Goal: Navigation & Orientation: Go to known website

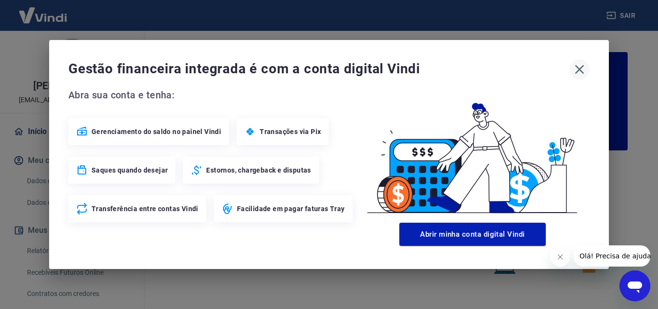
click at [580, 70] on icon "button" at bounding box center [579, 69] width 9 height 9
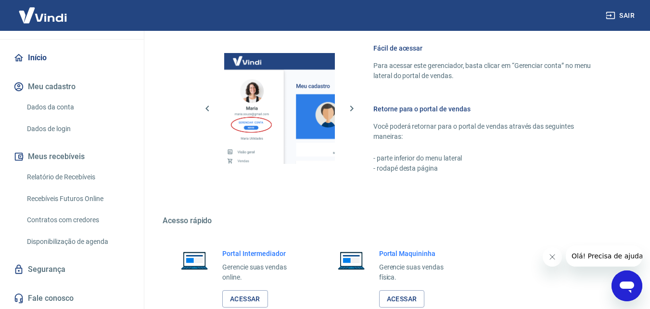
scroll to position [530, 0]
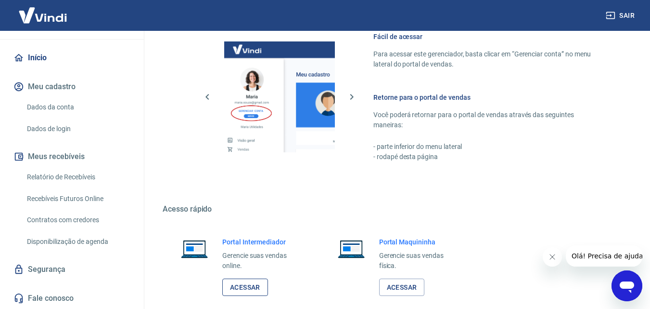
click at [257, 285] on link "Acessar" at bounding box center [245, 287] width 46 height 18
